Goal: Submit feedback/report problem

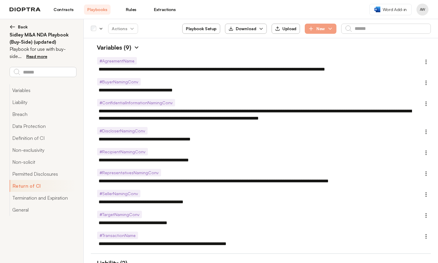
scroll to position [1420, 0]
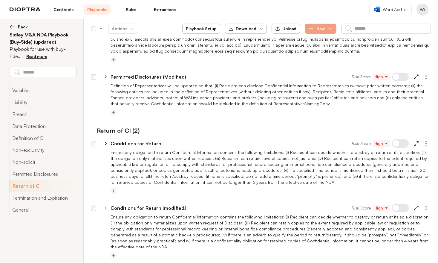
type textarea "*"
